Goal: Find specific page/section: Find specific page/section

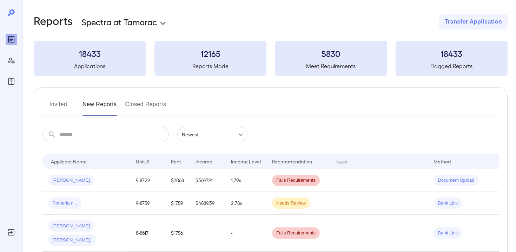
click at [128, 22] on body "**********" at bounding box center [258, 126] width 516 height 252
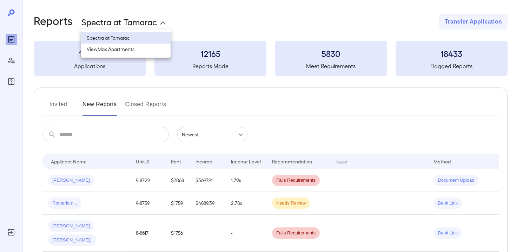
click at [135, 50] on li "ViewMax Apartments" at bounding box center [125, 49] width 89 height 11
type input "**********"
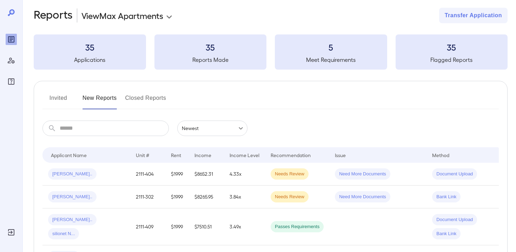
scroll to position [8, 0]
